Goal: Navigation & Orientation: Find specific page/section

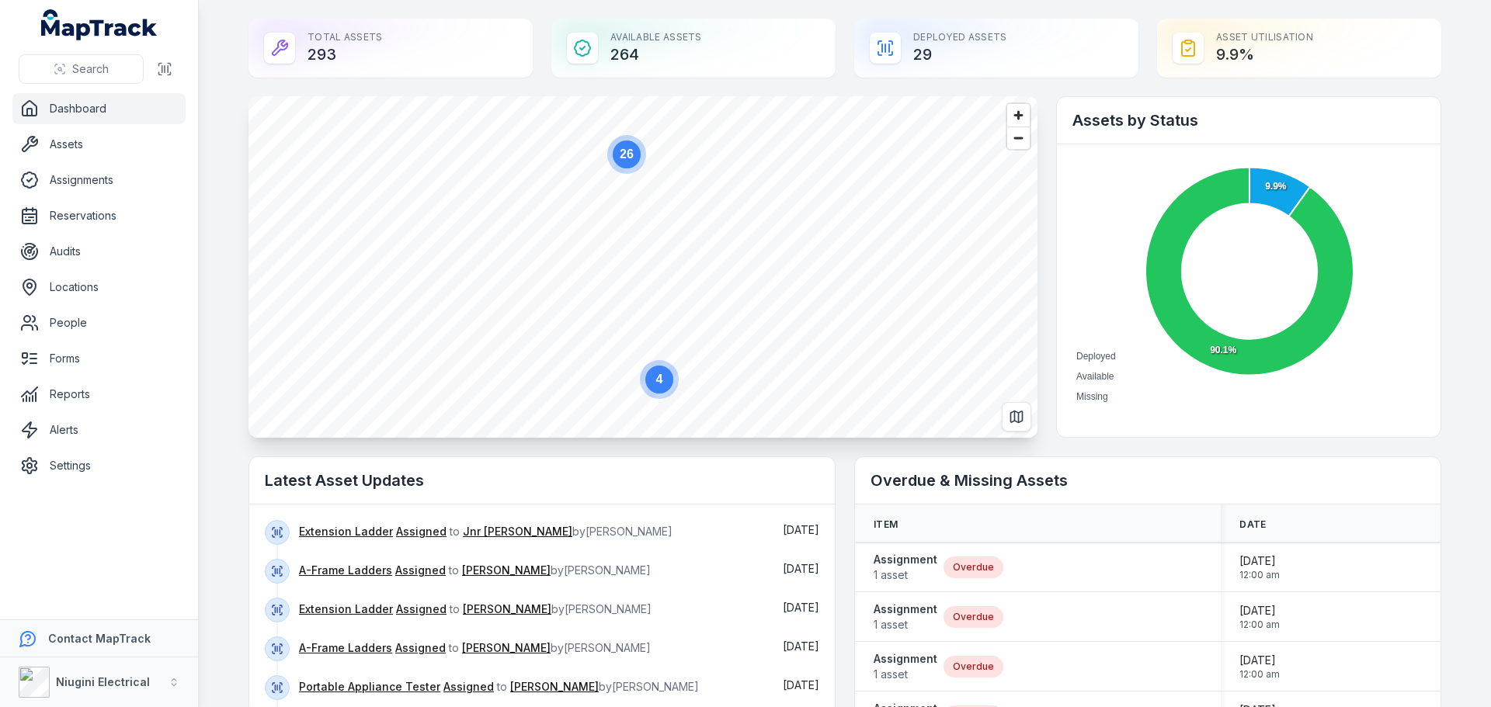
click at [78, 116] on link "Dashboard" at bounding box center [98, 108] width 173 height 31
click at [64, 149] on link "Assets" at bounding box center [98, 144] width 173 height 31
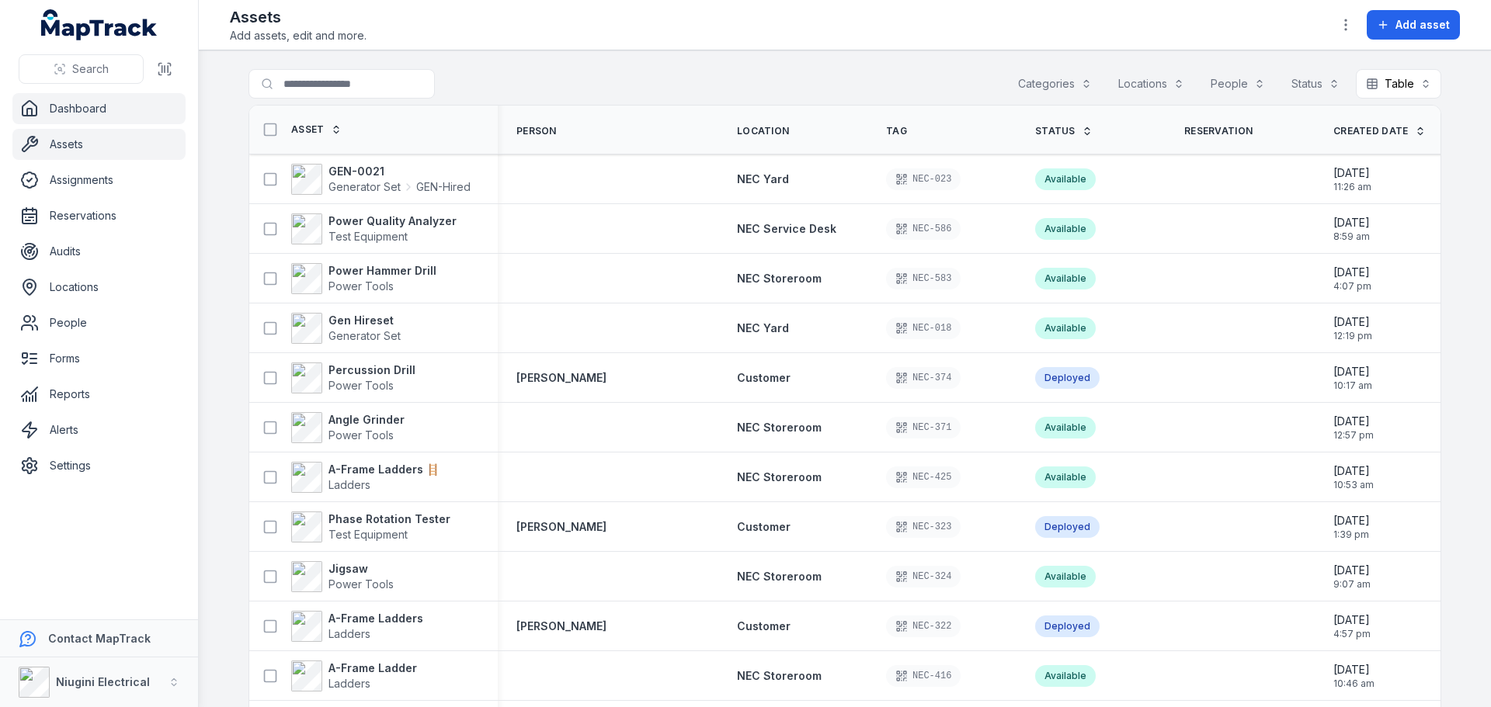
click at [80, 109] on link "Dashboard" at bounding box center [98, 108] width 173 height 31
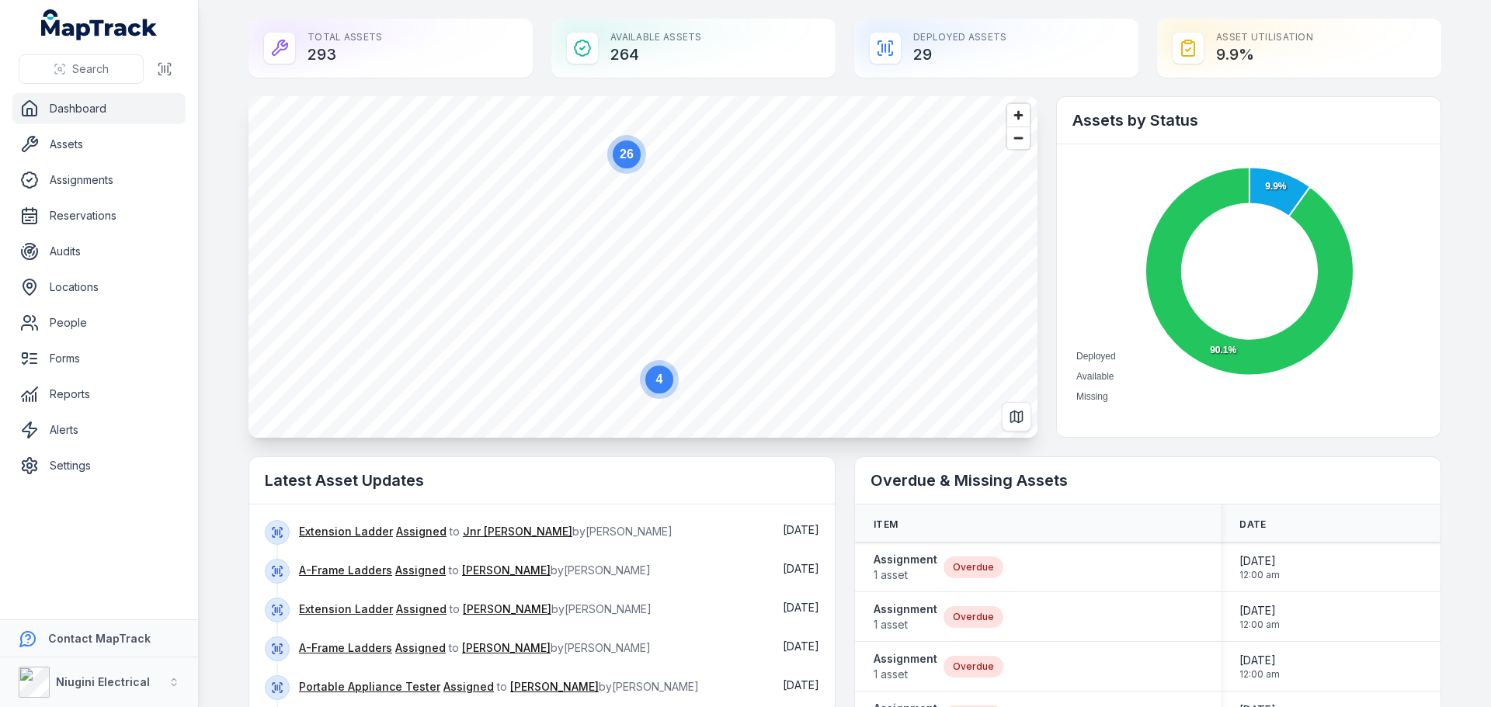
click at [621, 159] on text "26" at bounding box center [627, 154] width 14 height 13
click at [1015, 137] on span "Zoom out" at bounding box center [1018, 138] width 23 height 22
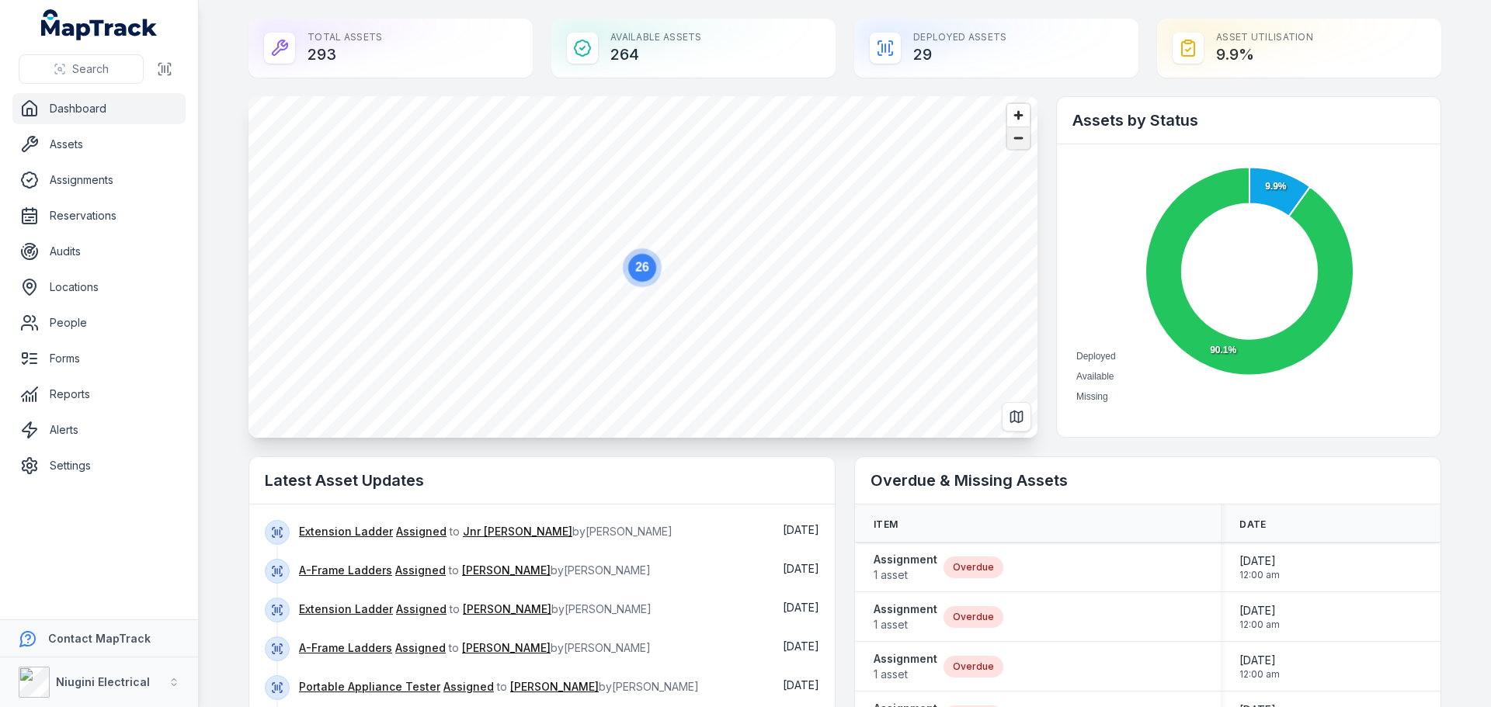
click at [1015, 137] on span "Zoom out" at bounding box center [1018, 138] width 23 height 22
click at [1009, 111] on span "Zoom in" at bounding box center [1018, 115] width 23 height 23
